Goal: Navigation & Orientation: Find specific page/section

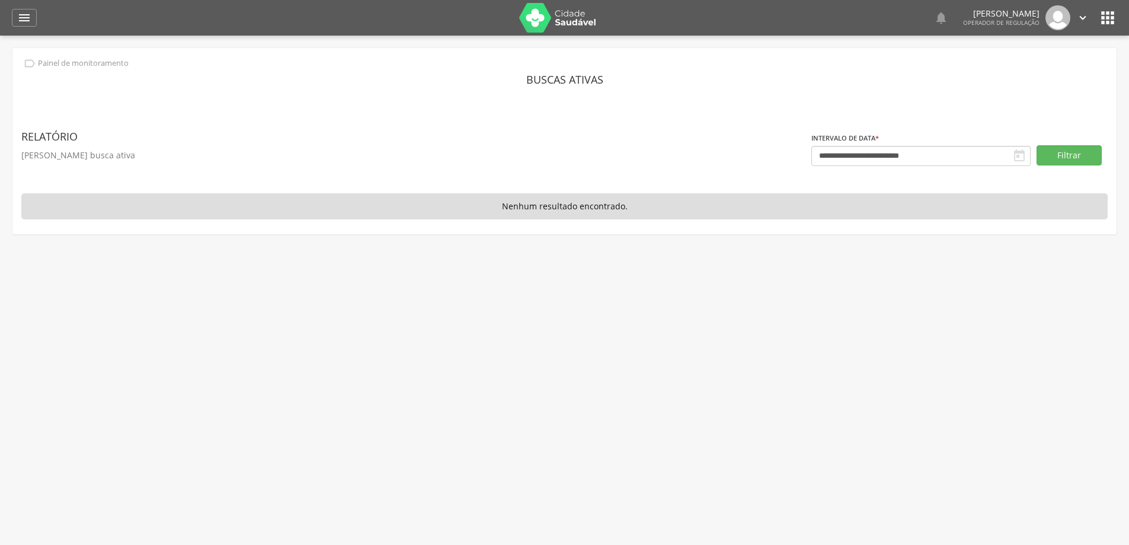
click at [1105, 15] on icon "" at bounding box center [1108, 17] width 19 height 19
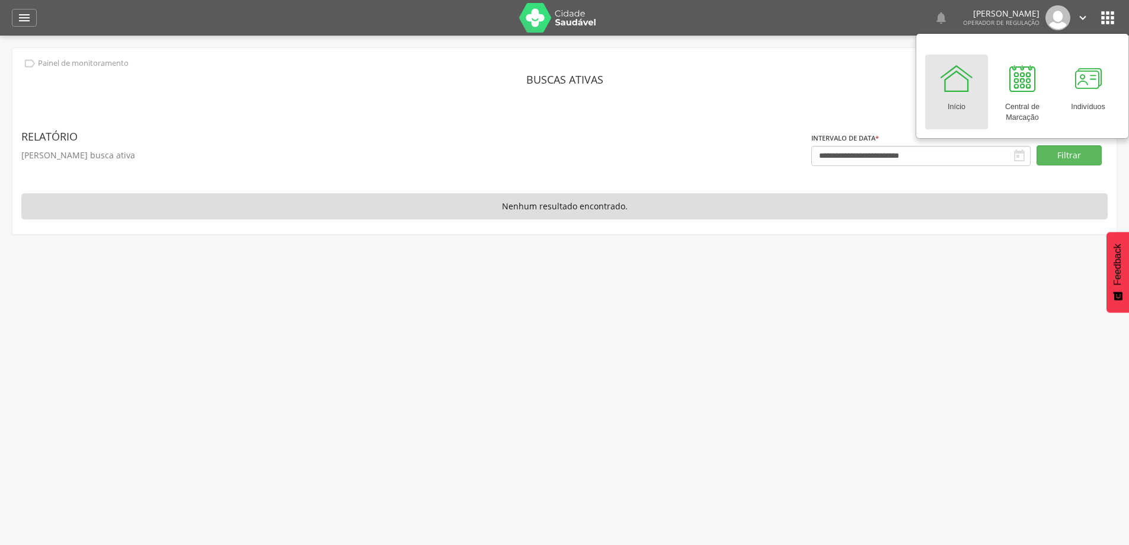
click at [635, 161] on p "[PERSON_NAME] busca ativa" at bounding box center [416, 155] width 790 height 17
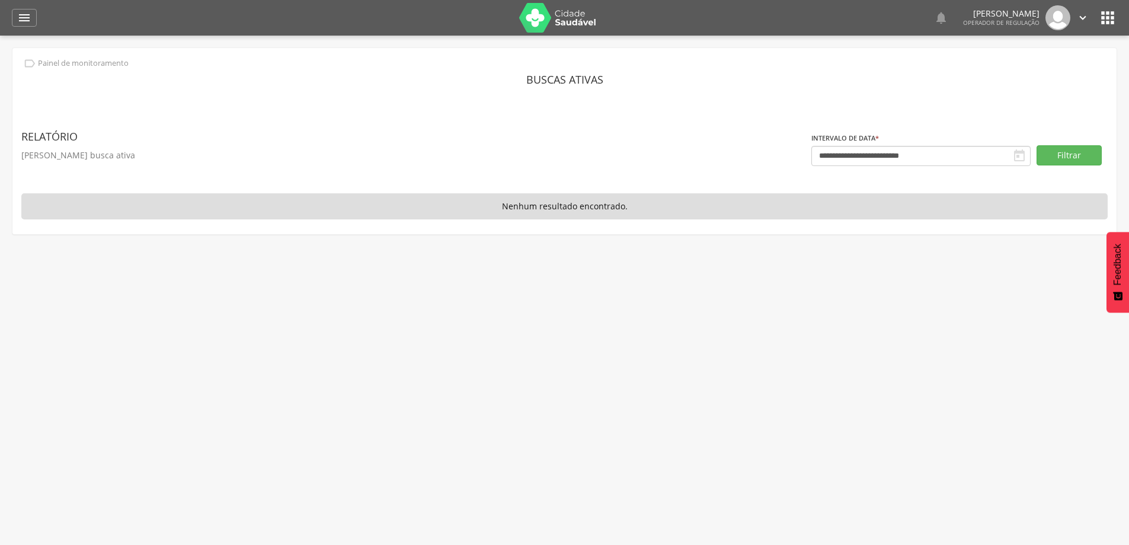
click at [1106, 20] on icon "" at bounding box center [1108, 17] width 19 height 19
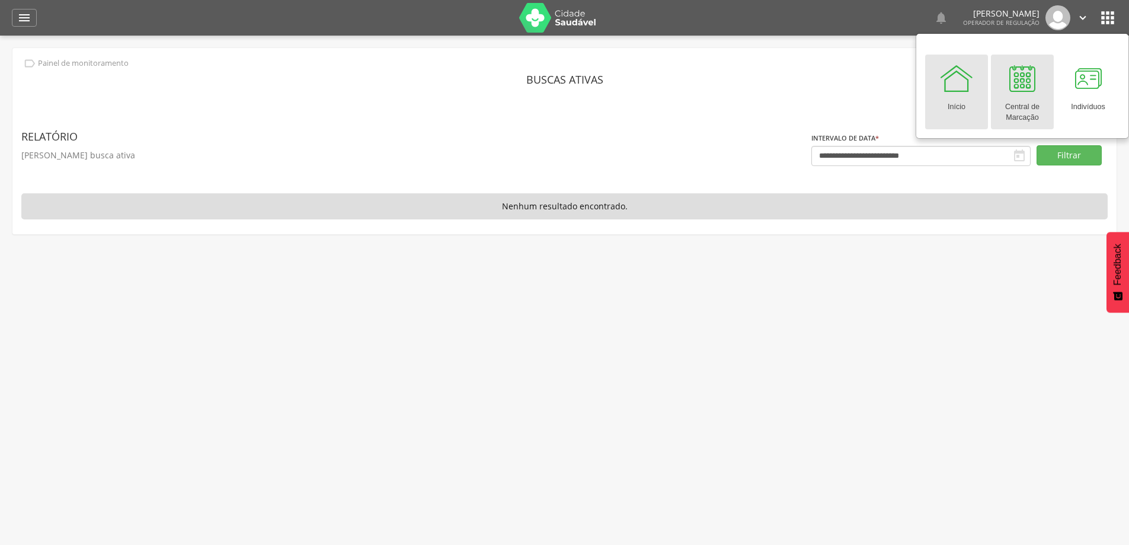
click at [1016, 84] on div at bounding box center [1023, 78] width 36 height 36
